Goal: Find specific page/section: Find specific page/section

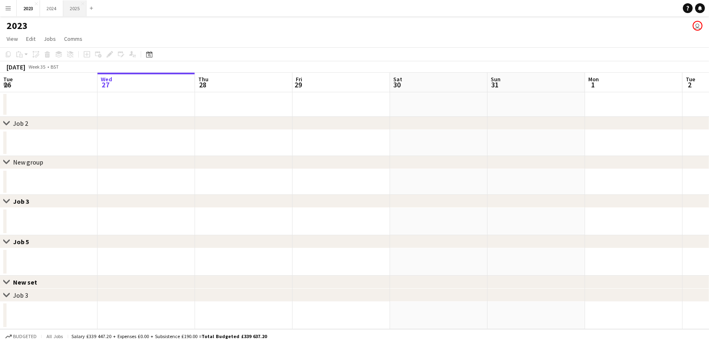
click at [75, 9] on button "2025 Close" at bounding box center [74, 8] width 23 height 16
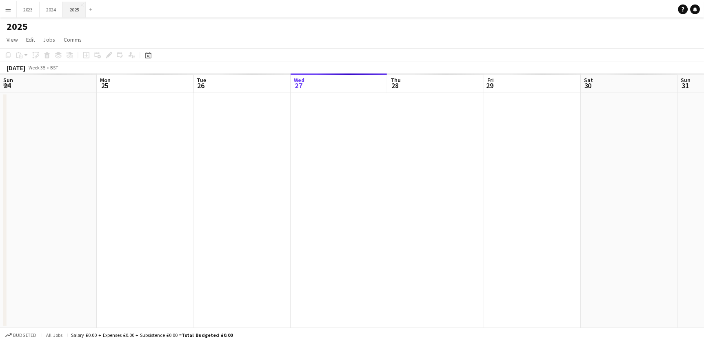
scroll to position [0, 195]
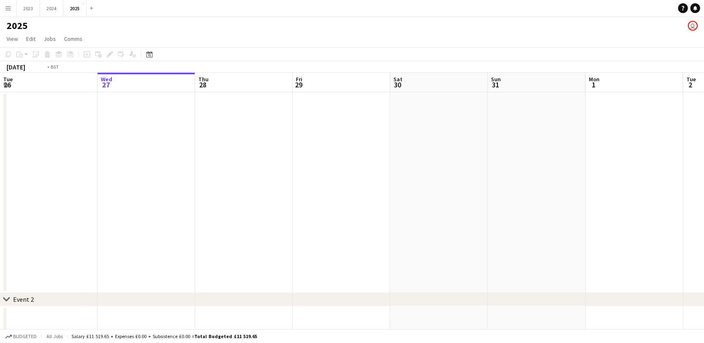
drag, startPoint x: 167, startPoint y: 201, endPoint x: 403, endPoint y: 199, distance: 235.7
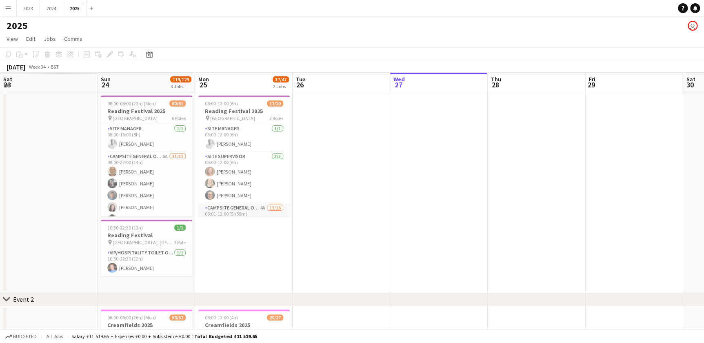
scroll to position [0, 203]
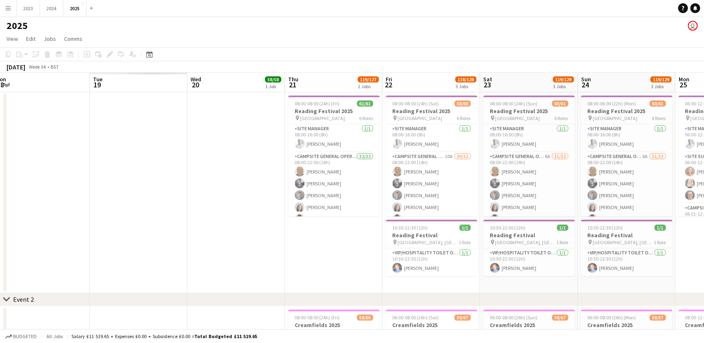
drag, startPoint x: 250, startPoint y: 209, endPoint x: 238, endPoint y: 212, distance: 12.6
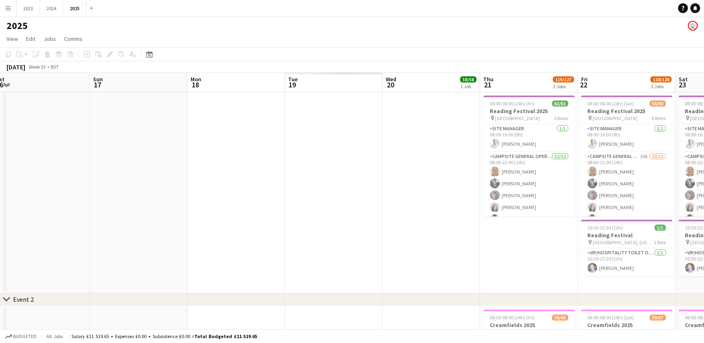
scroll to position [0, 195]
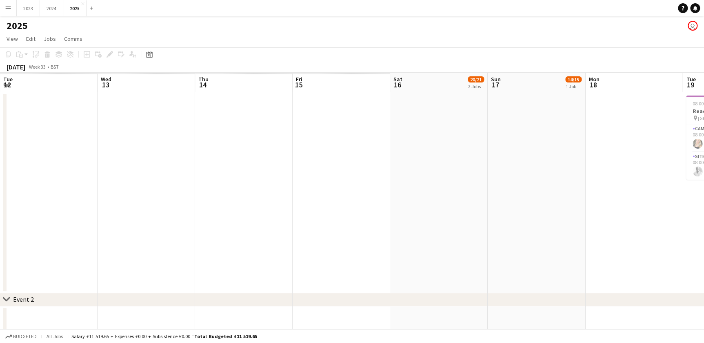
drag, startPoint x: 169, startPoint y: 222, endPoint x: 359, endPoint y: 218, distance: 190.5
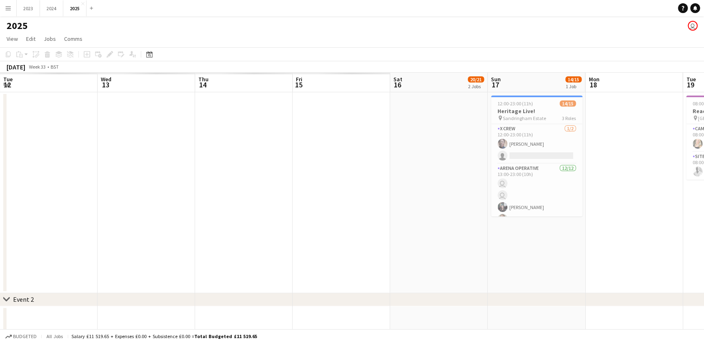
scroll to position [0, 4]
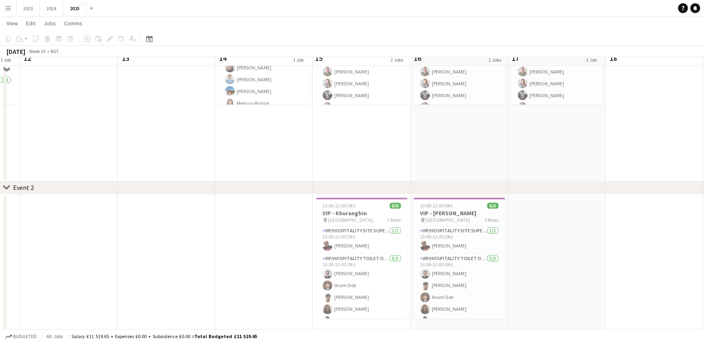
scroll to position [37, 0]
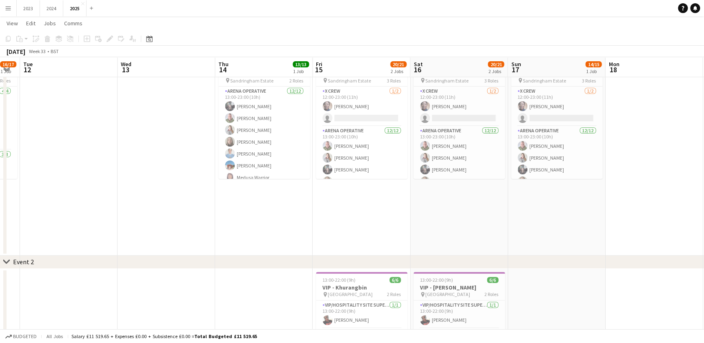
drag, startPoint x: 445, startPoint y: 174, endPoint x: 284, endPoint y: 209, distance: 164.4
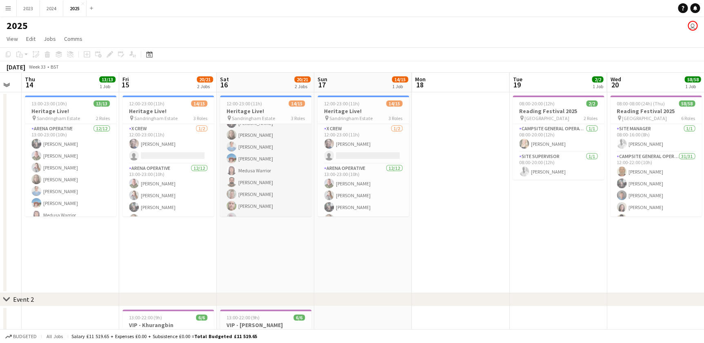
scroll to position [74, 0]
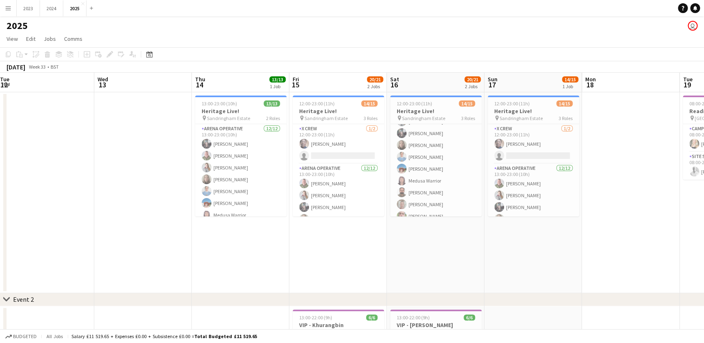
drag, startPoint x: 76, startPoint y: 249, endPoint x: 246, endPoint y: 250, distance: 170.1
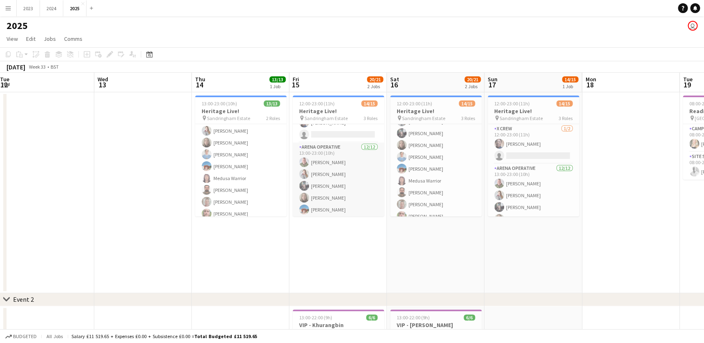
scroll to position [0, 0]
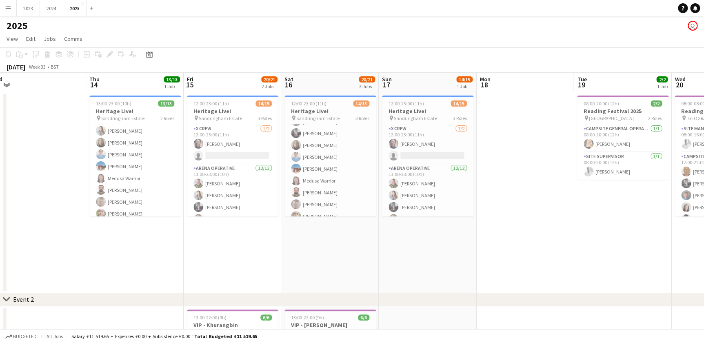
drag, startPoint x: 422, startPoint y: 239, endPoint x: 356, endPoint y: 229, distance: 67.3
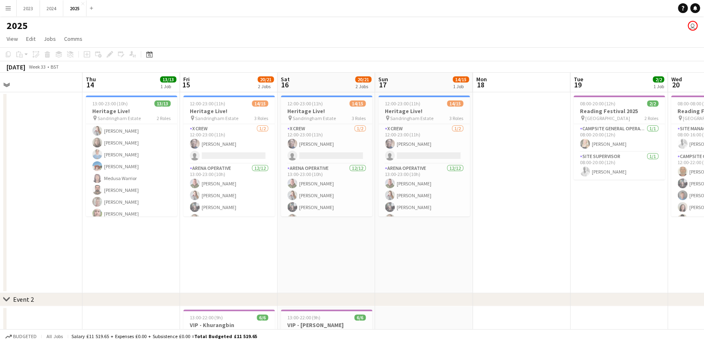
drag, startPoint x: 409, startPoint y: 232, endPoint x: 356, endPoint y: 229, distance: 53.5
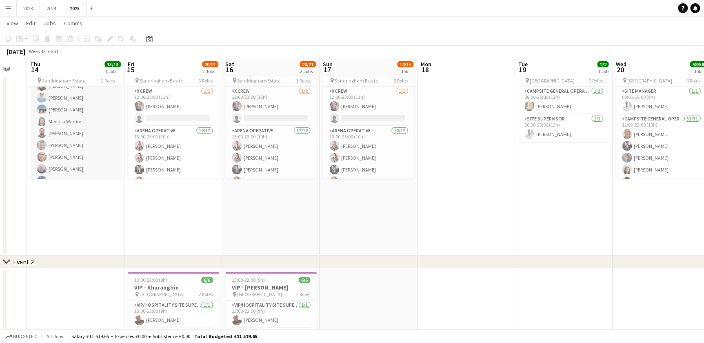
scroll to position [93, 0]
